Goal: Information Seeking & Learning: Learn about a topic

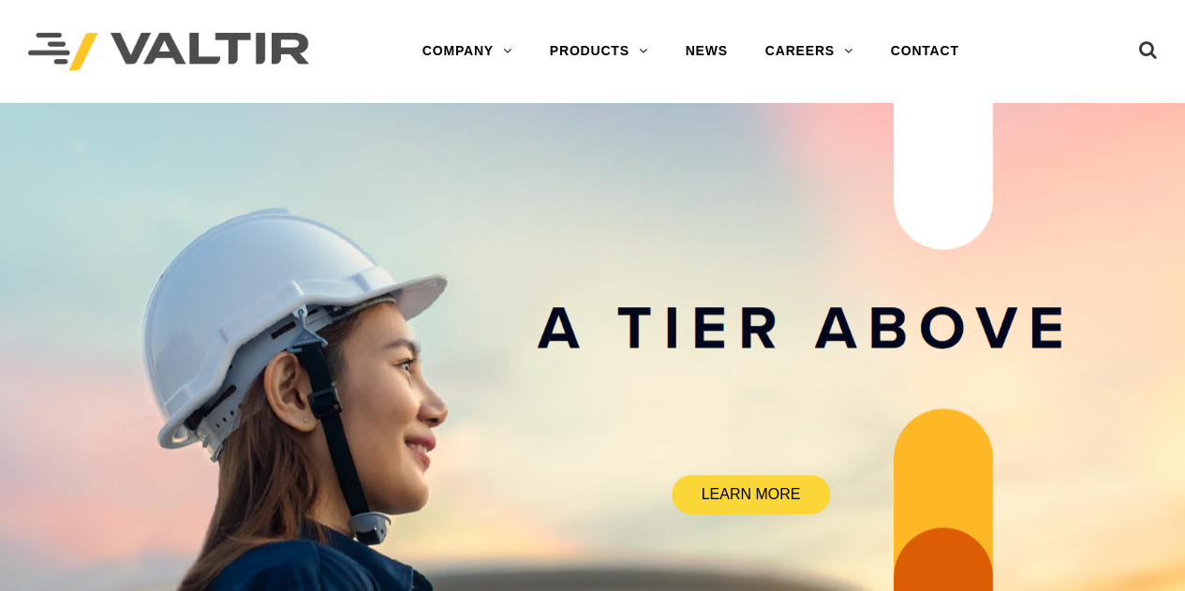
click at [707, 52] on link "NEWS" at bounding box center [706, 51] width 80 height 37
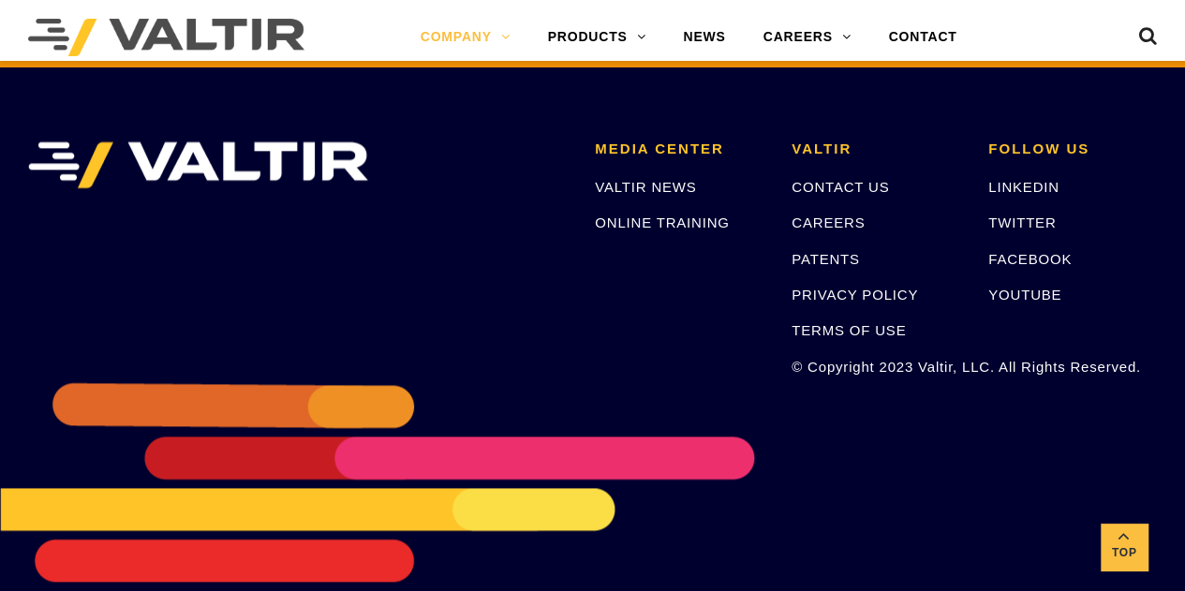
scroll to position [4605, 0]
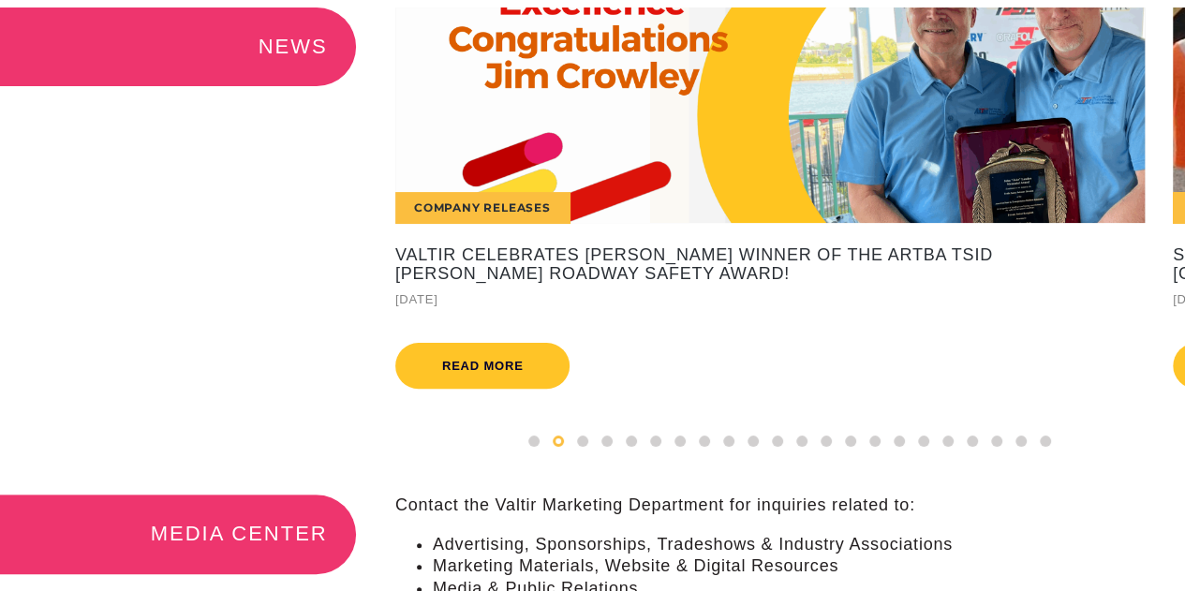
scroll to position [94, 0]
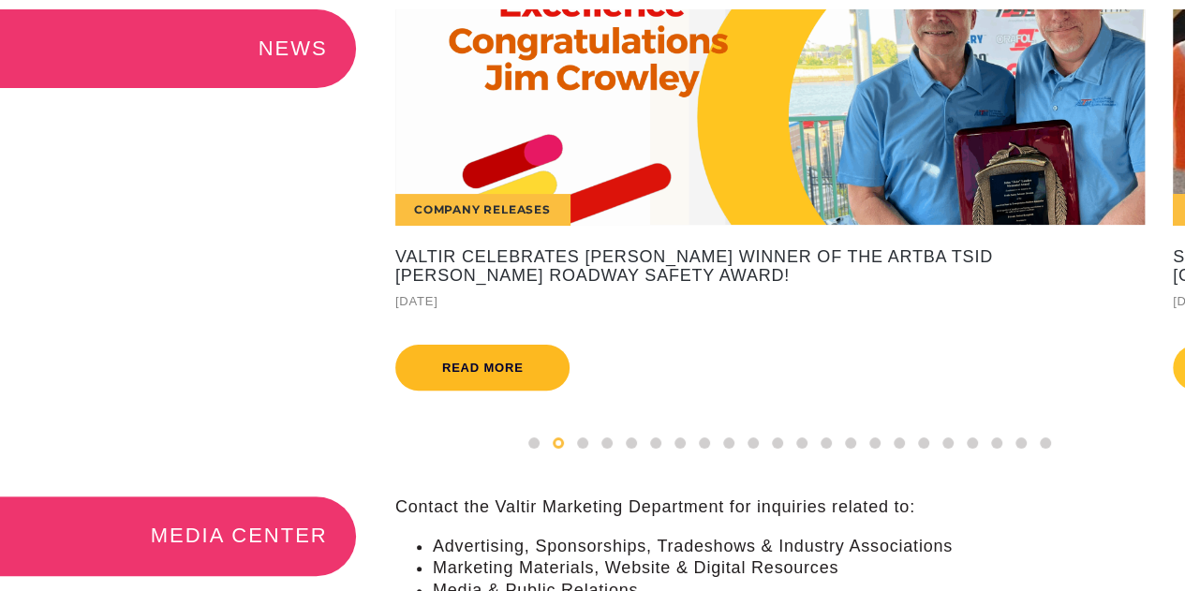
click at [538, 371] on link "Read more" at bounding box center [482, 368] width 175 height 46
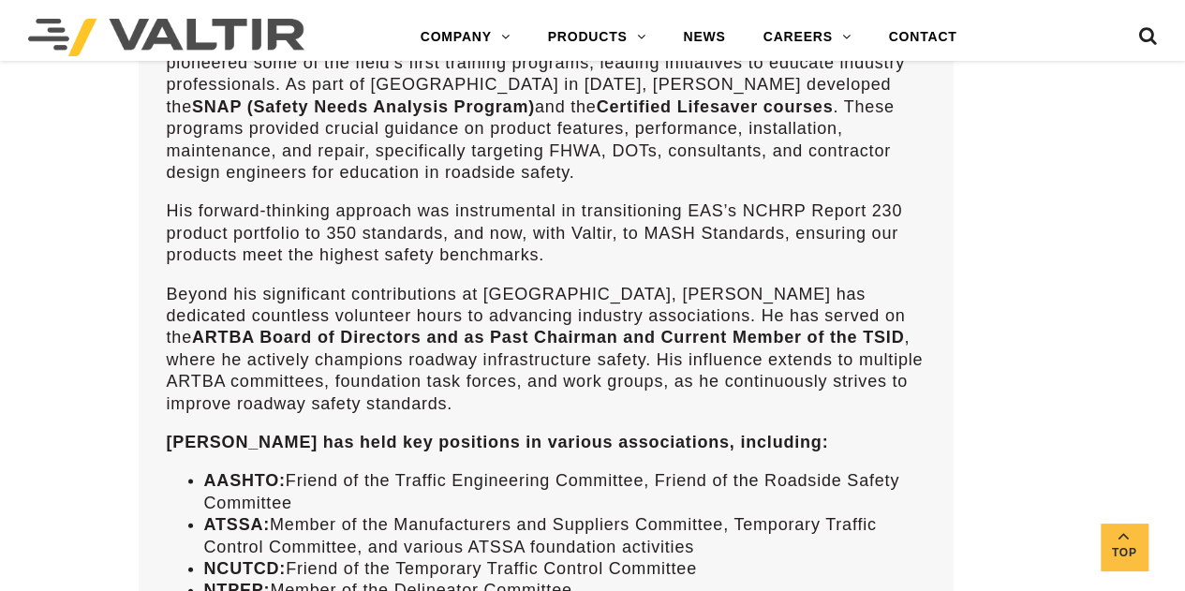
scroll to position [1968, 0]
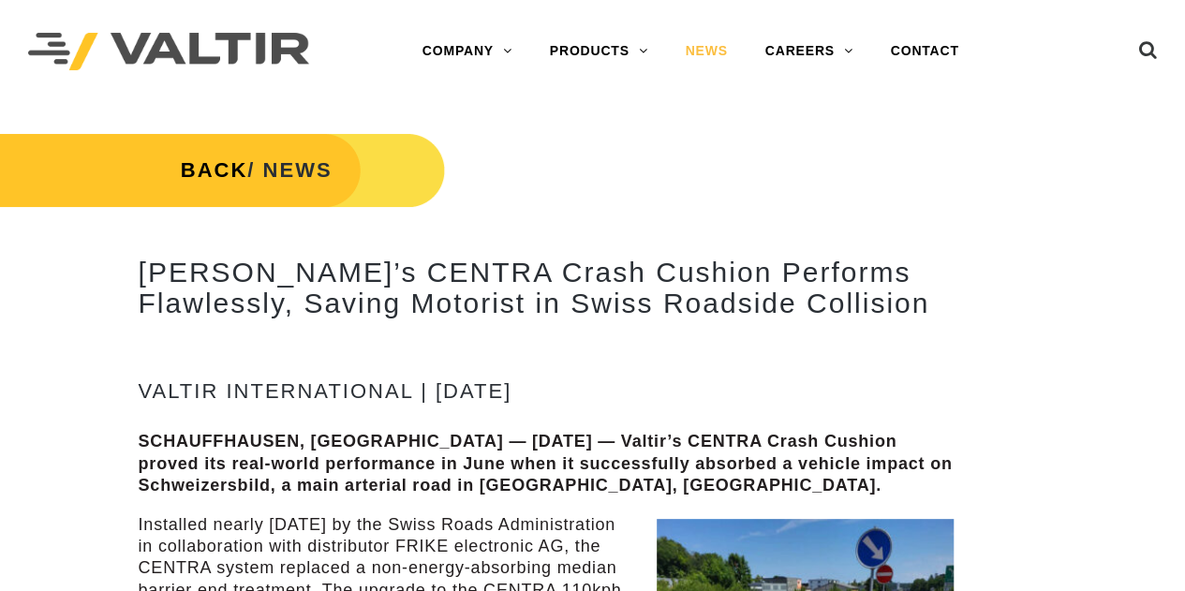
click at [696, 57] on link "NEWS" at bounding box center [706, 51] width 80 height 37
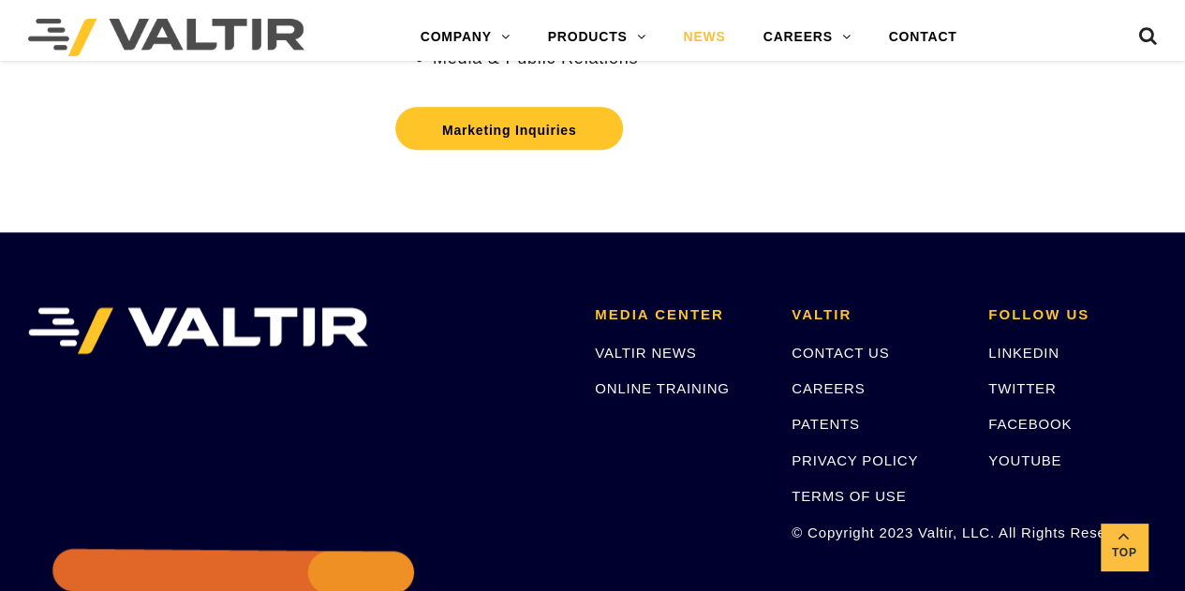
scroll to position [843, 0]
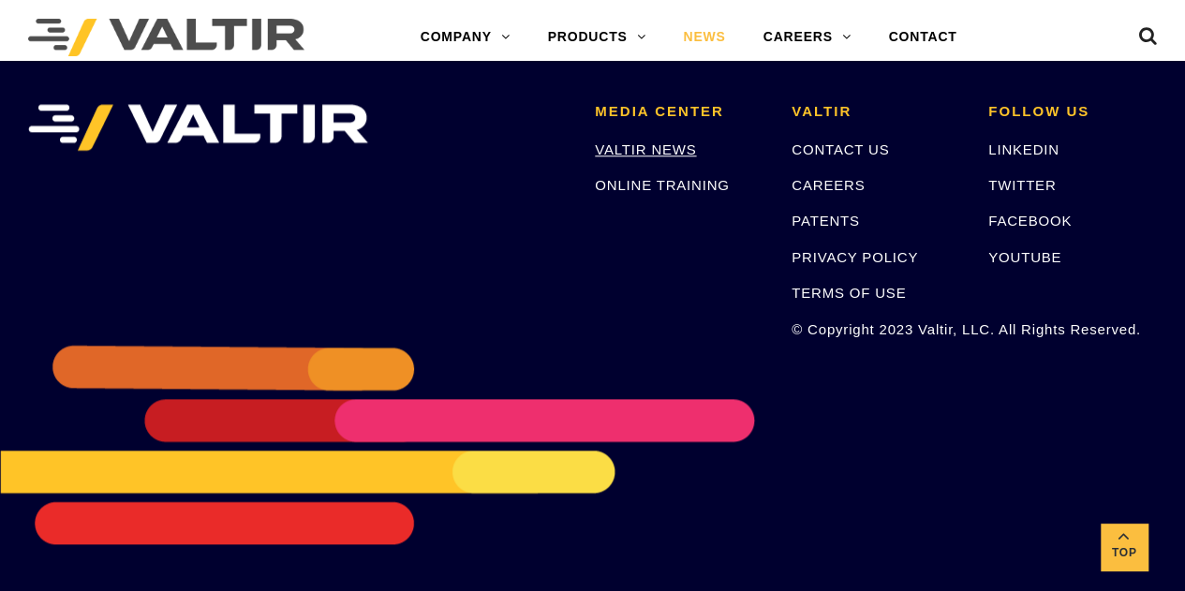
click at [665, 149] on link "VALTIR NEWS" at bounding box center [645, 149] width 101 height 16
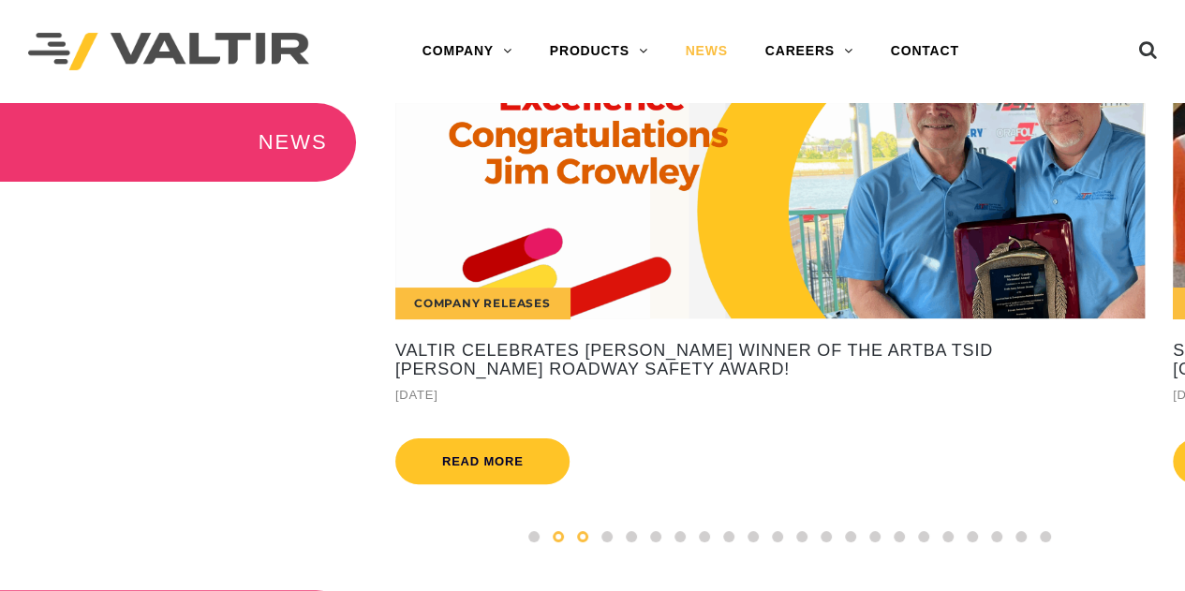
click at [582, 543] on span at bounding box center [582, 536] width 11 height 11
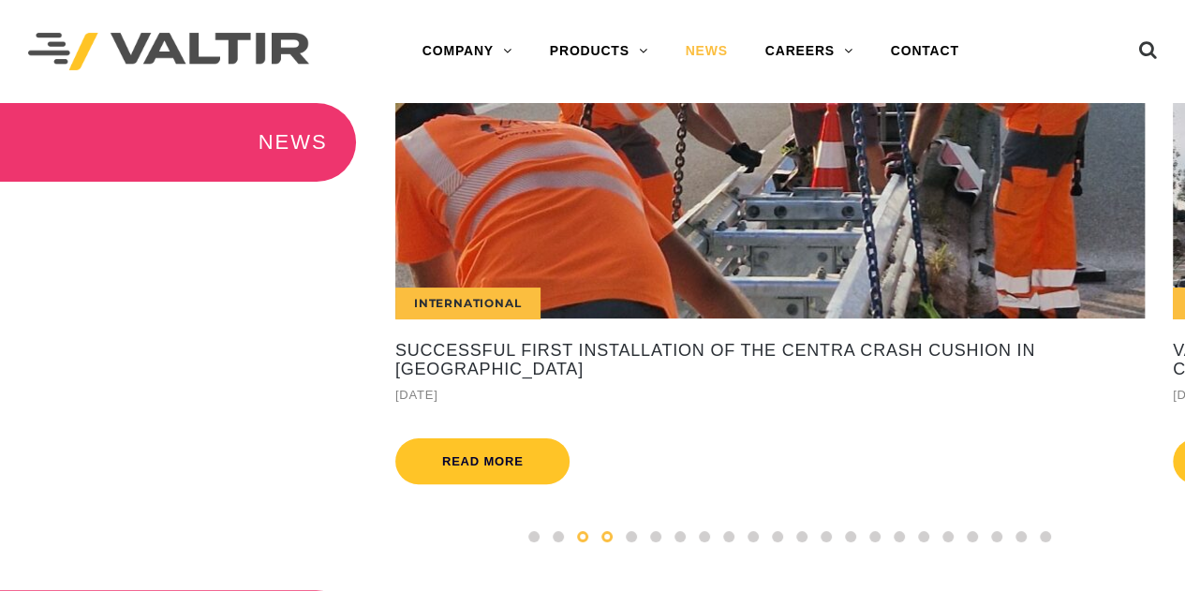
click at [611, 547] on div at bounding box center [607, 537] width 24 height 21
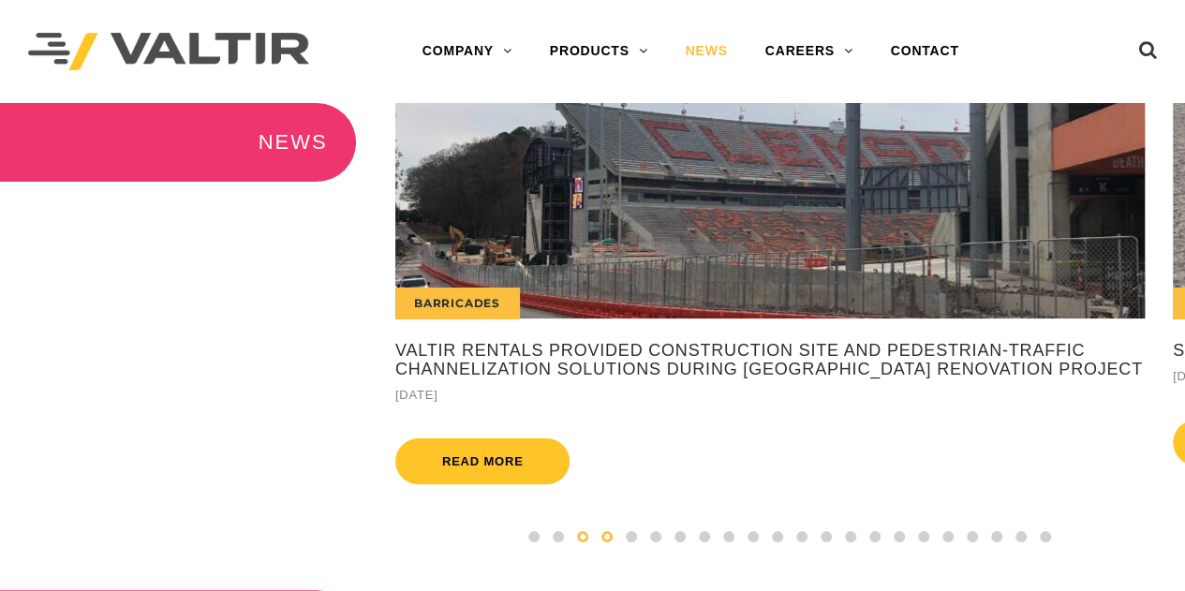
click at [584, 543] on span at bounding box center [582, 536] width 11 height 11
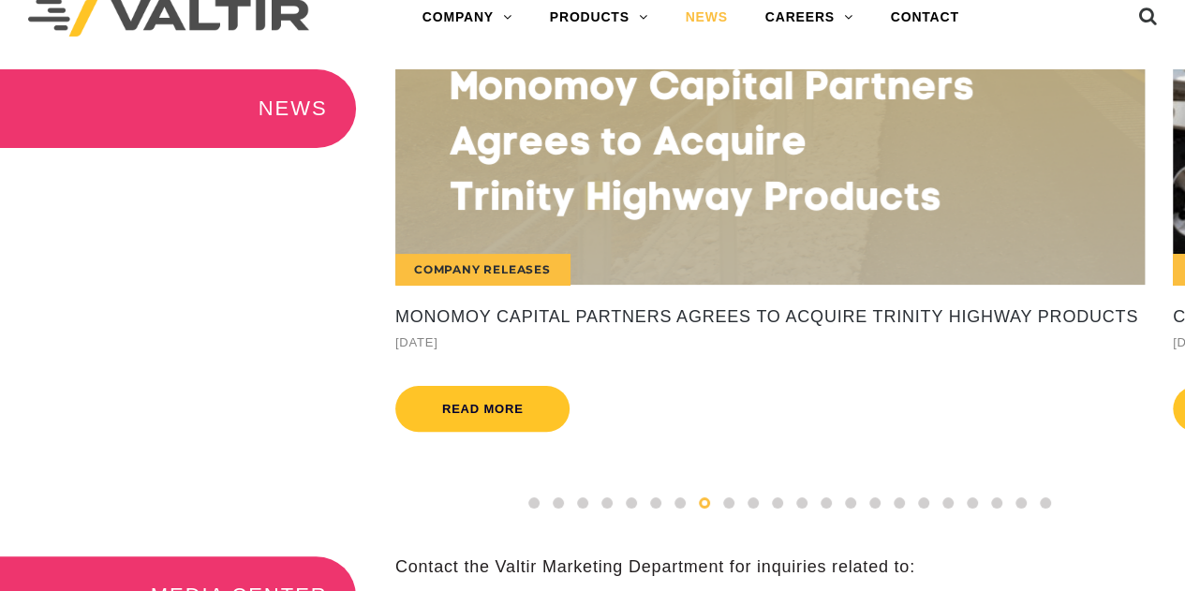
scroll to position [38, 0]
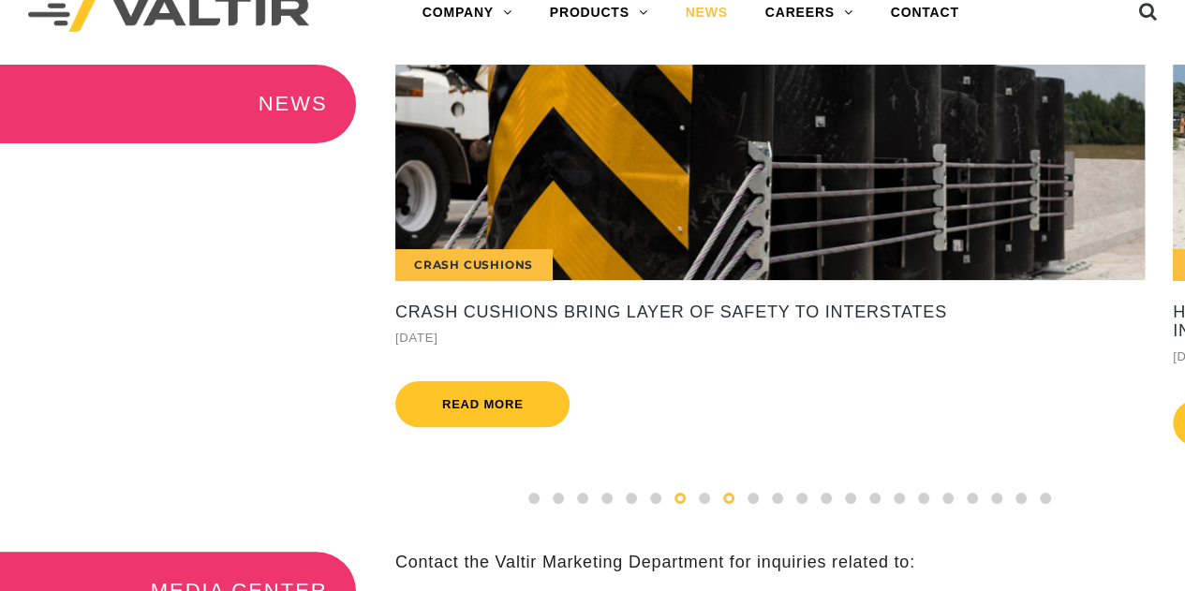
click at [678, 504] on span at bounding box center [680, 498] width 11 height 11
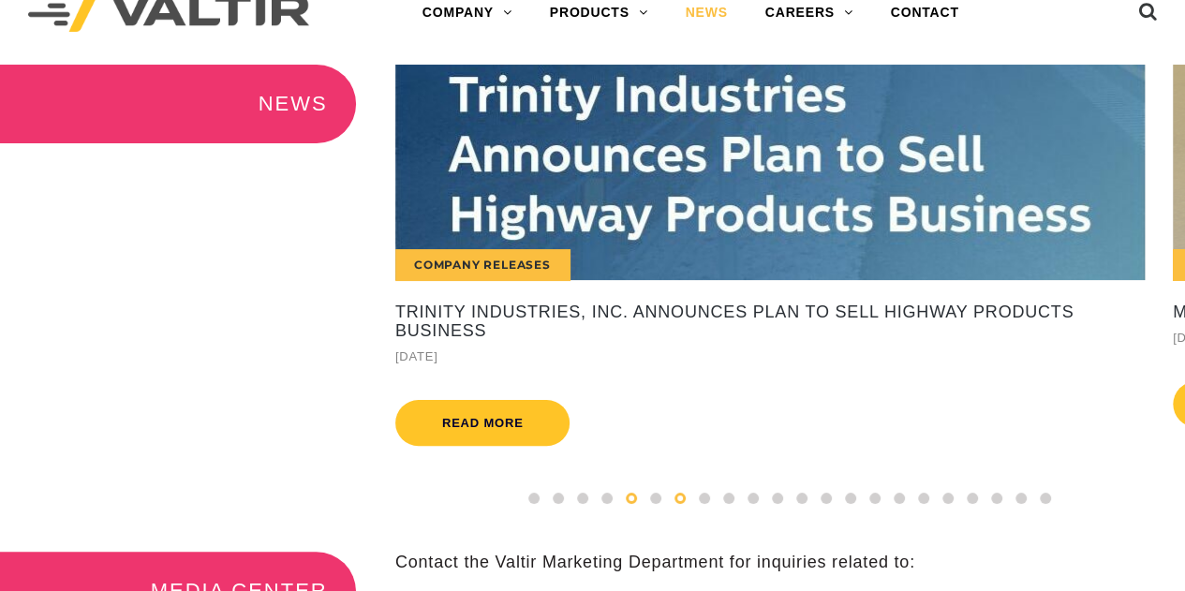
click at [633, 504] on span at bounding box center [631, 498] width 11 height 11
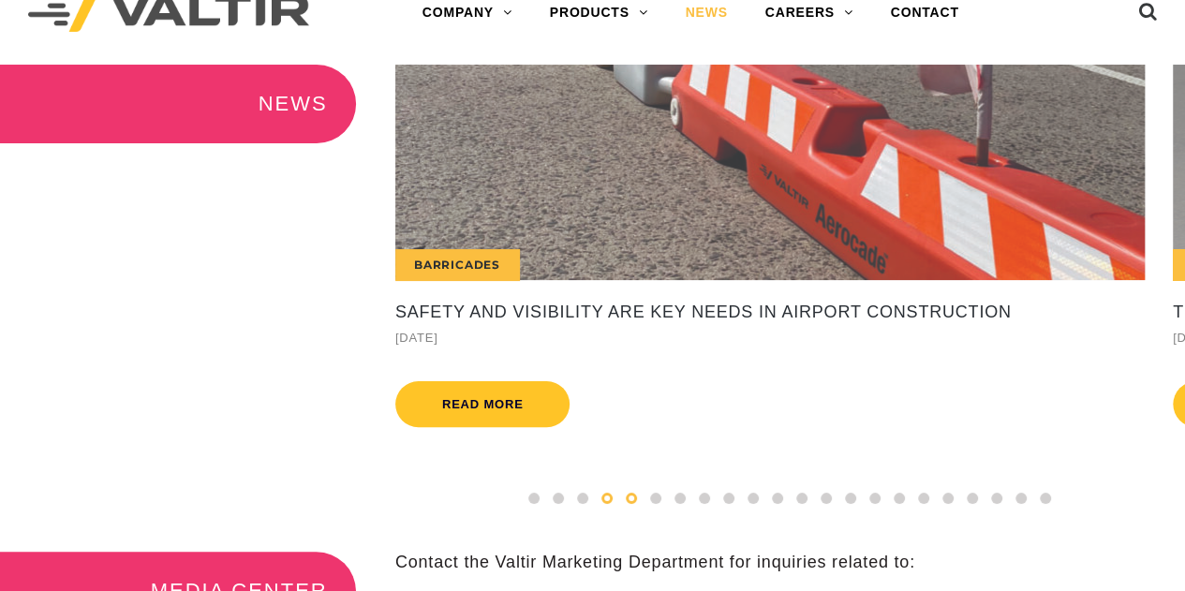
click at [603, 504] on span at bounding box center [607, 498] width 11 height 11
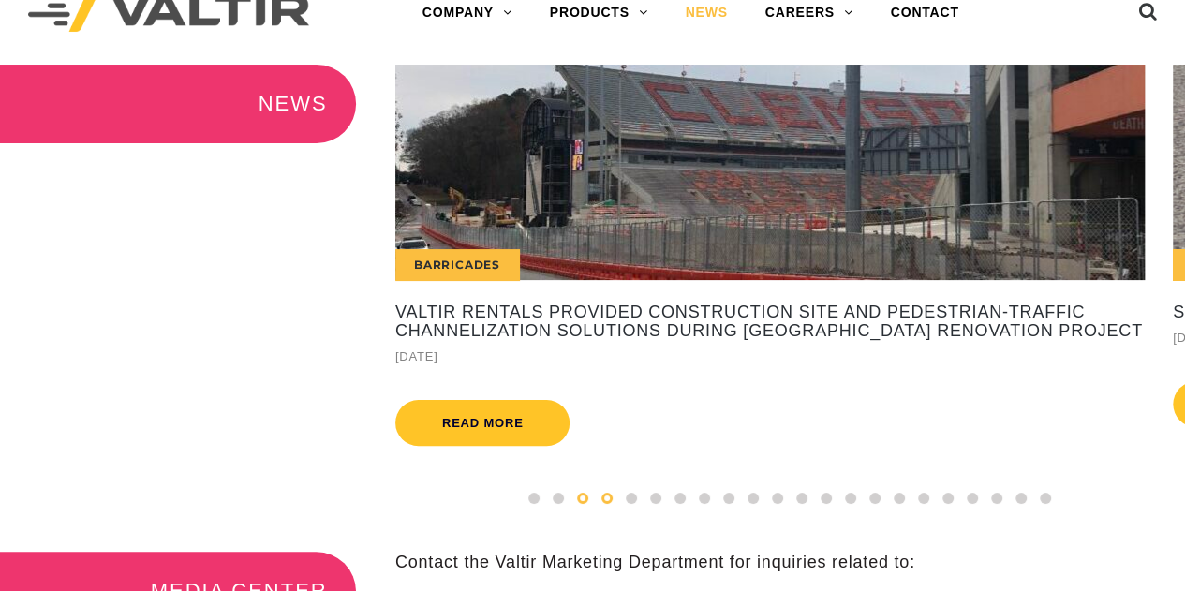
click at [581, 504] on span at bounding box center [582, 498] width 11 height 11
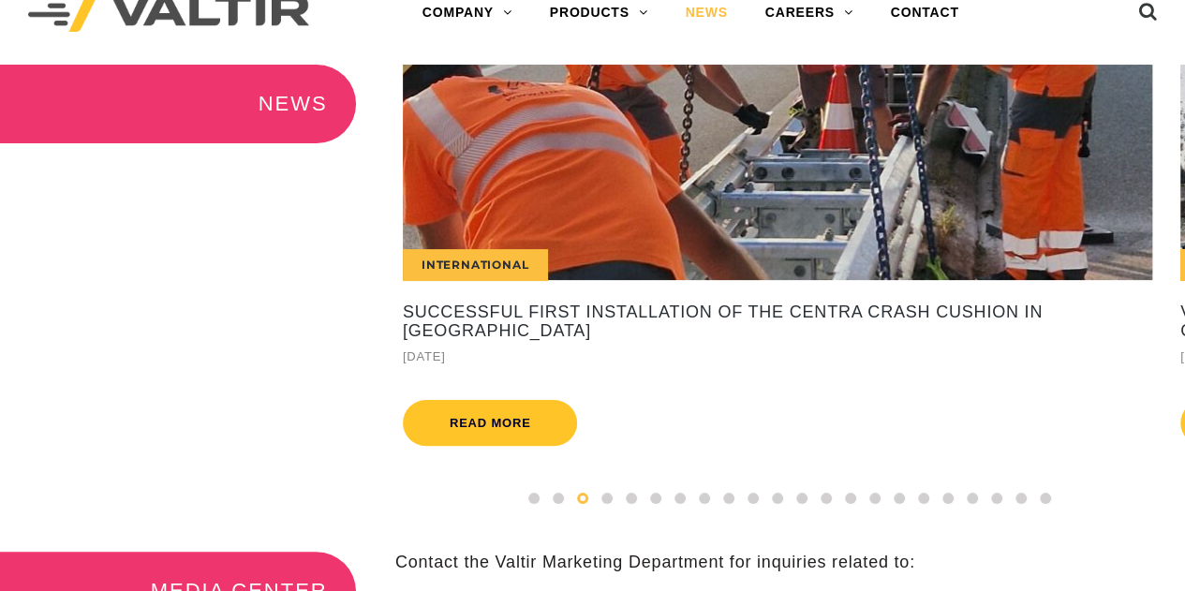
drag, startPoint x: 549, startPoint y: 337, endPoint x: 557, endPoint y: 358, distance: 22.3
click at [557, 358] on div "Successful First Installation of the CENTRA Crash Cushion in [GEOGRAPHIC_DATA] …" at bounding box center [778, 336] width 750 height 64
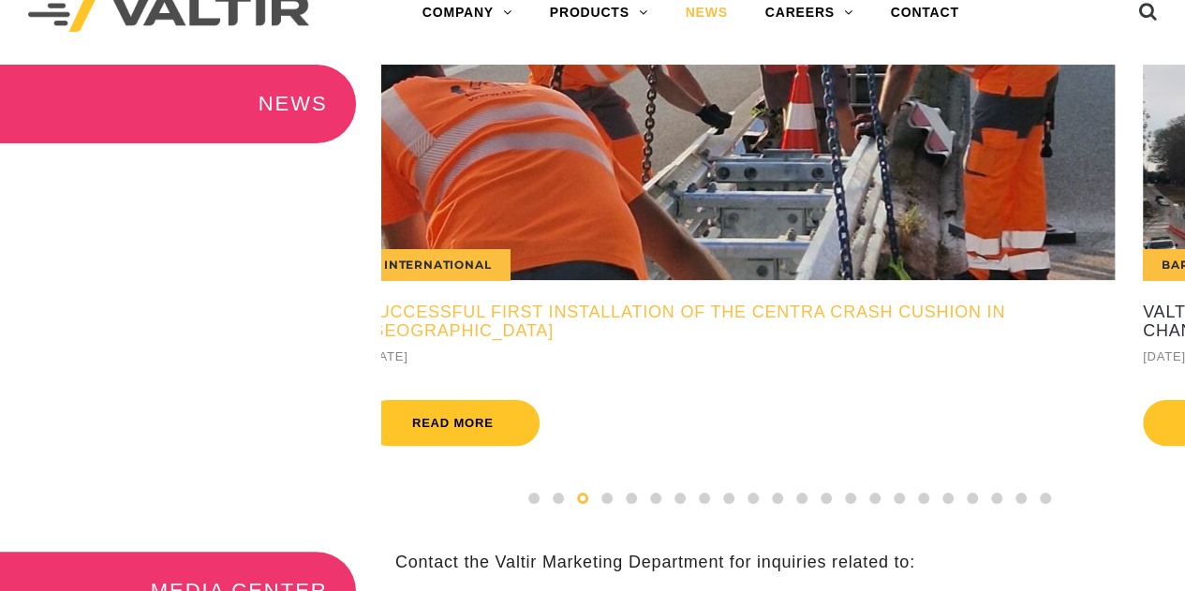
drag, startPoint x: 560, startPoint y: 342, endPoint x: 530, endPoint y: 334, distance: 30.9
click at [530, 334] on div "Successful First Installation of the CENTRA Crash Cushion in [GEOGRAPHIC_DATA] …" at bounding box center [740, 336] width 750 height 64
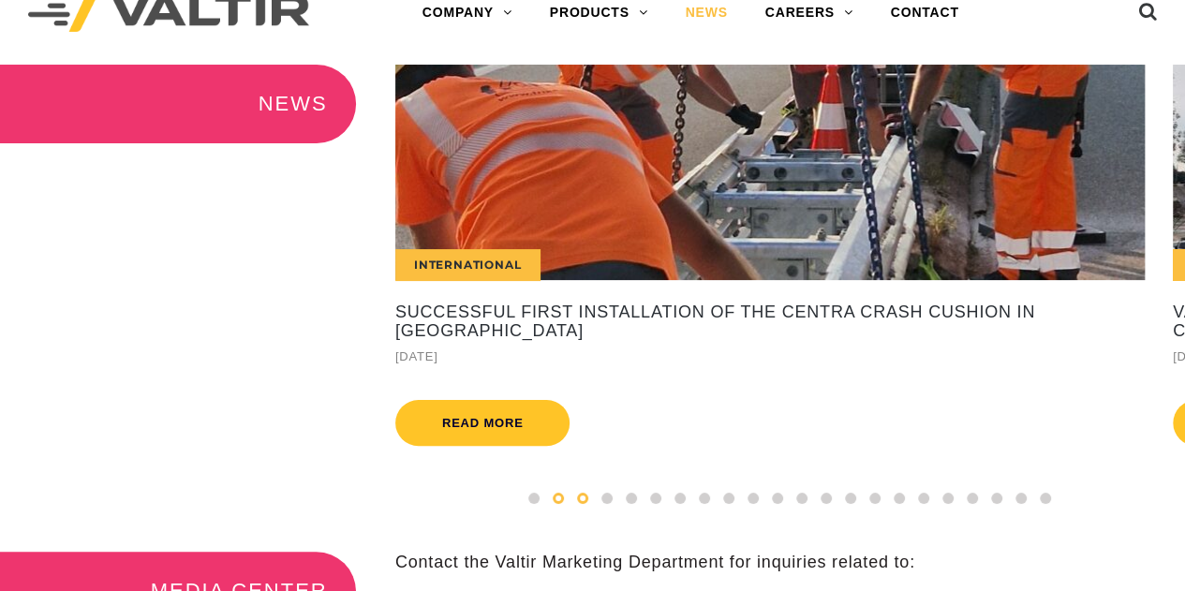
click at [566, 509] on div at bounding box center [558, 498] width 24 height 21
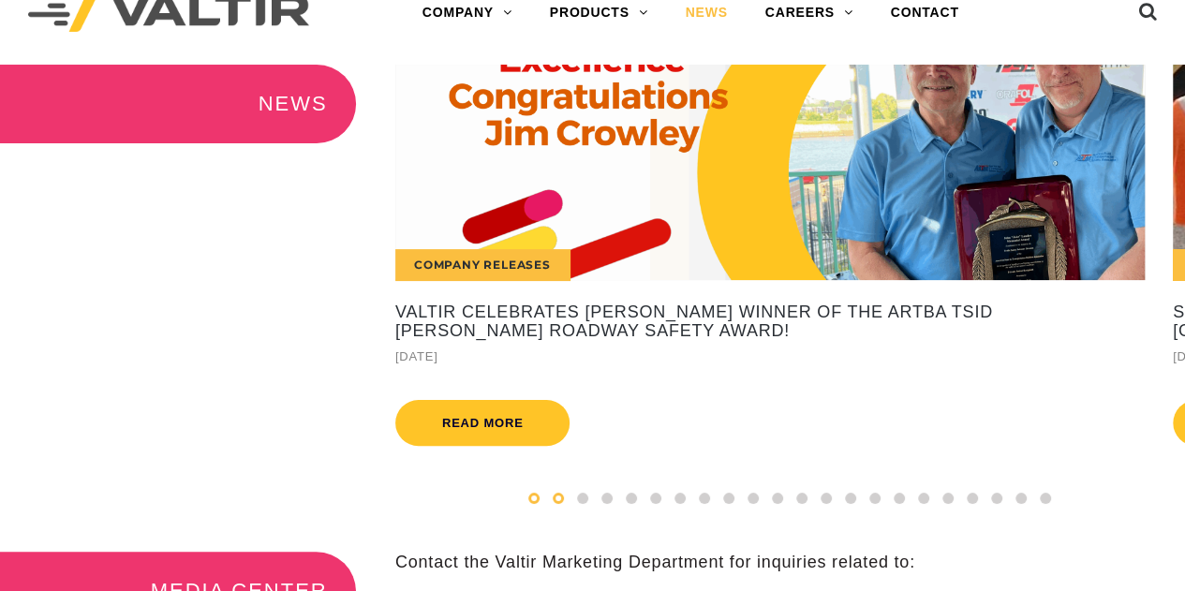
click at [534, 504] on span at bounding box center [533, 498] width 11 height 11
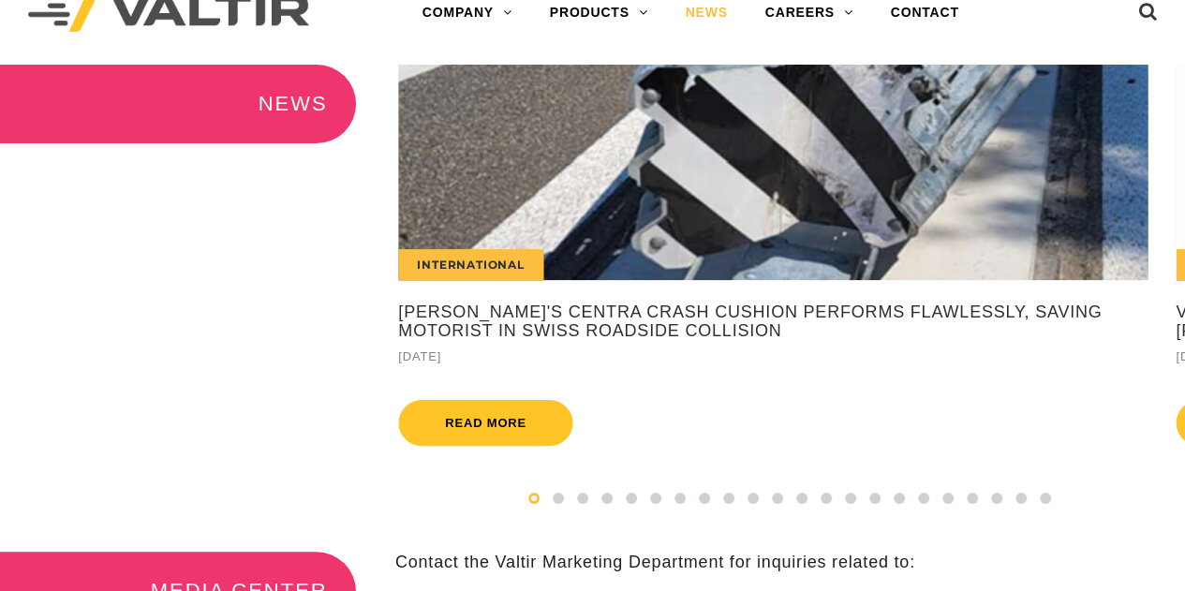
drag, startPoint x: 667, startPoint y: 342, endPoint x: 688, endPoint y: 356, distance: 24.9
click at [688, 356] on div "[PERSON_NAME]'s CENTRA Crash Cushion Performs Flawlessly, Saving Motorist in Sw…" at bounding box center [773, 336] width 750 height 64
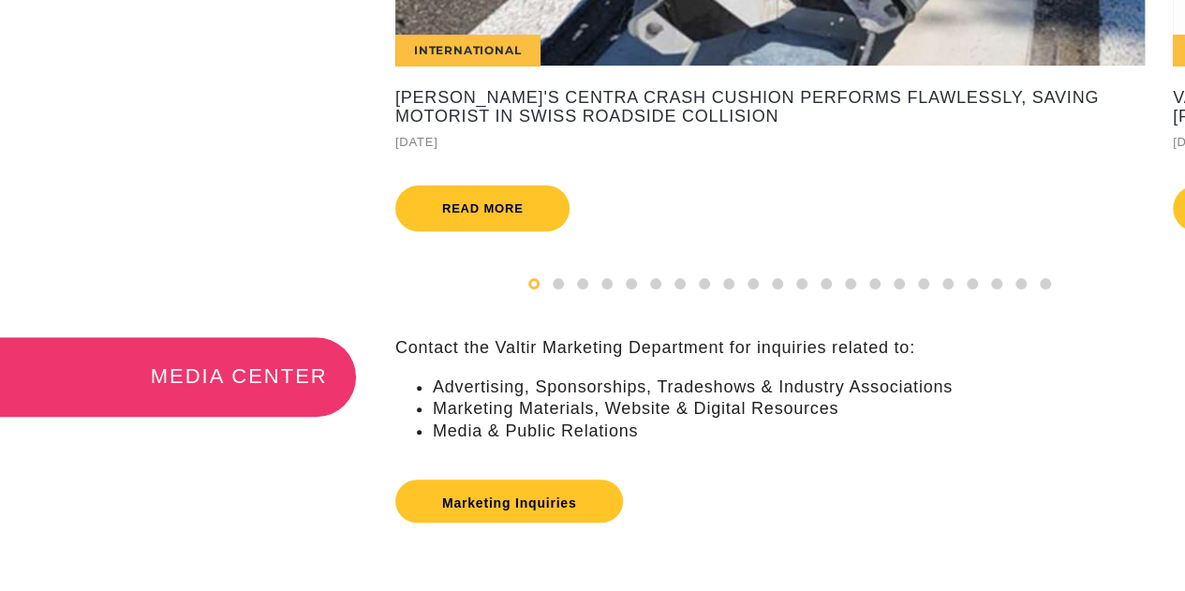
scroll to position [263, 0]
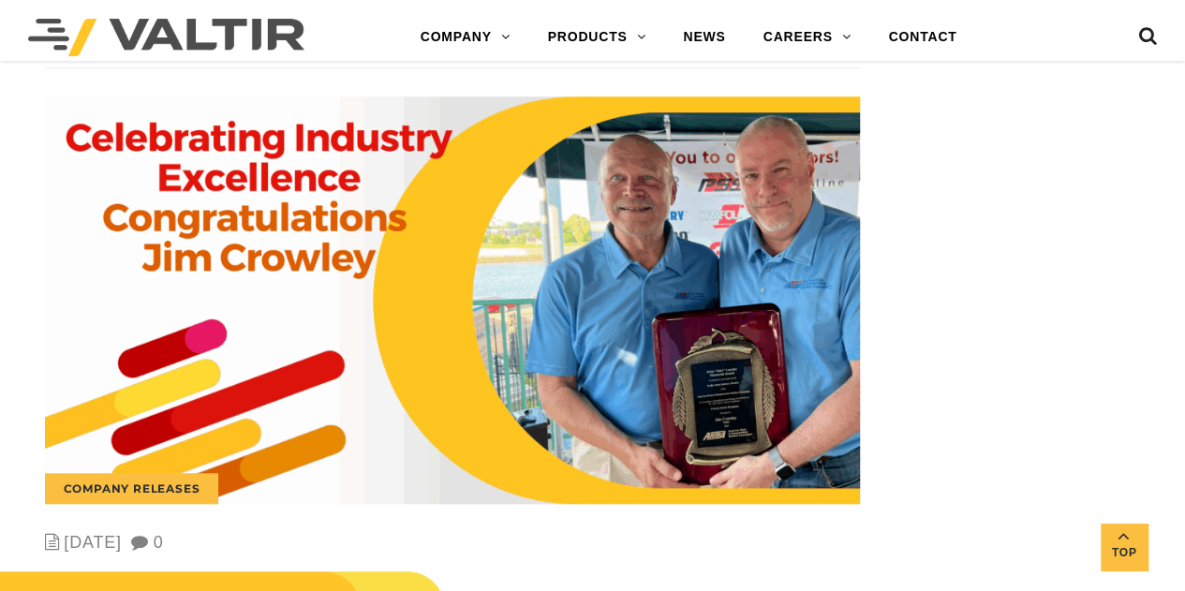
scroll to position [4216, 0]
